Goal: Information Seeking & Learning: Learn about a topic

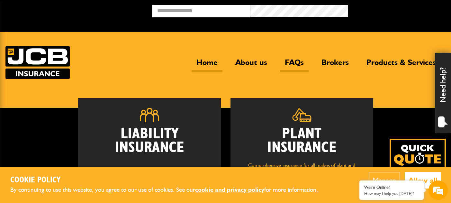
click at [293, 61] on link "FAQs" at bounding box center [294, 65] width 29 height 15
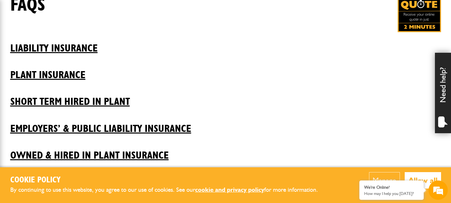
scroll to position [137, 0]
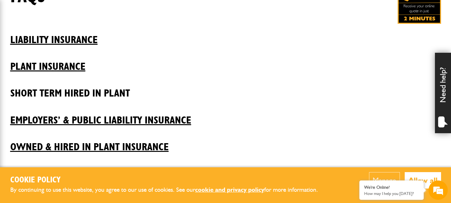
click at [104, 90] on h2 "Short Term Hired In Plant" at bounding box center [225, 89] width 431 height 22
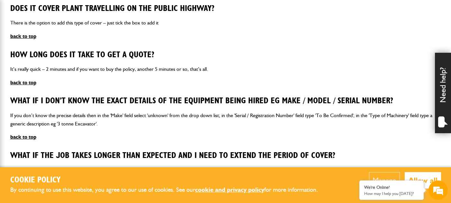
scroll to position [337, 0]
